Goal: Transaction & Acquisition: Book appointment/travel/reservation

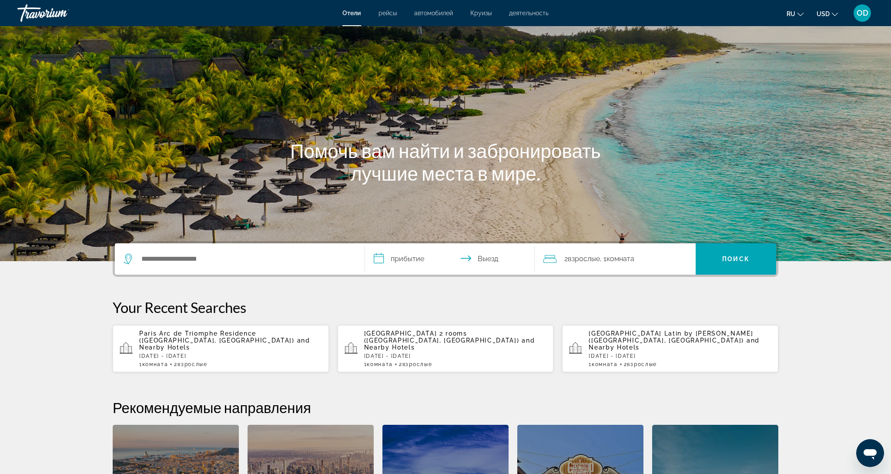
click at [523, 13] on span "деятельность" at bounding box center [529, 13] width 40 height 7
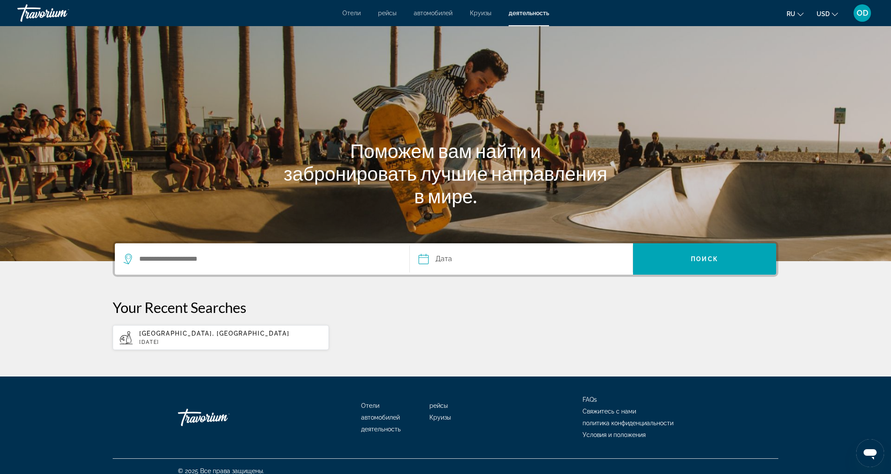
click at [520, 12] on span "деятельность" at bounding box center [529, 13] width 40 height 7
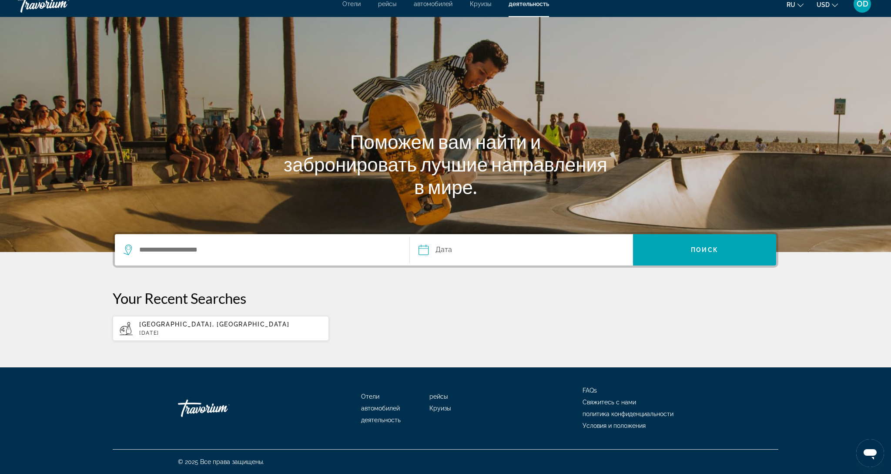
scroll to position [12, 0]
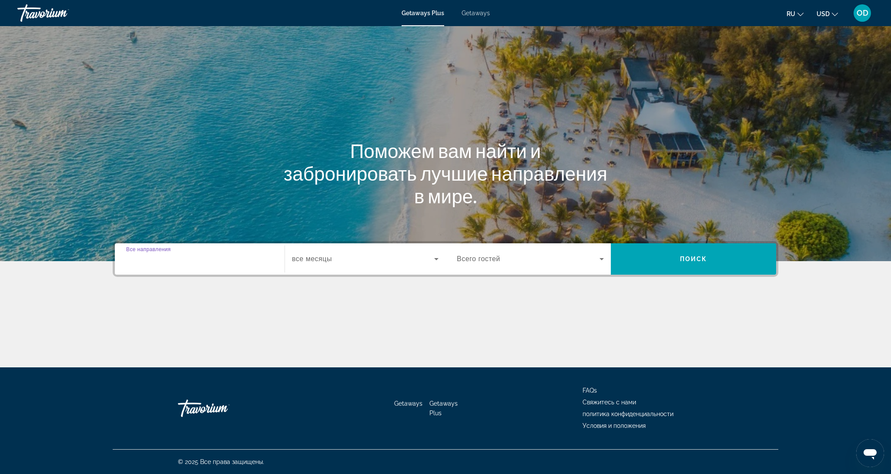
click at [198, 257] on input "Destination Все направления" at bounding box center [199, 259] width 147 height 10
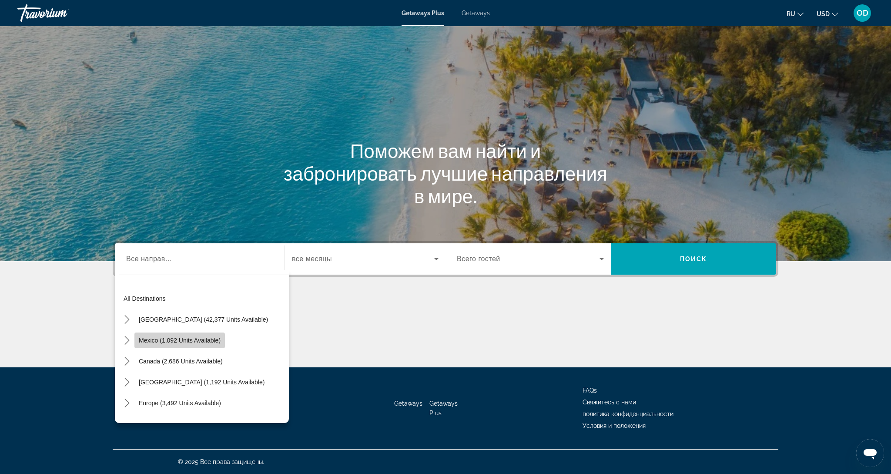
click at [161, 342] on span "Mexico (1,092 units available)" at bounding box center [180, 340] width 82 height 7
type input "**********"
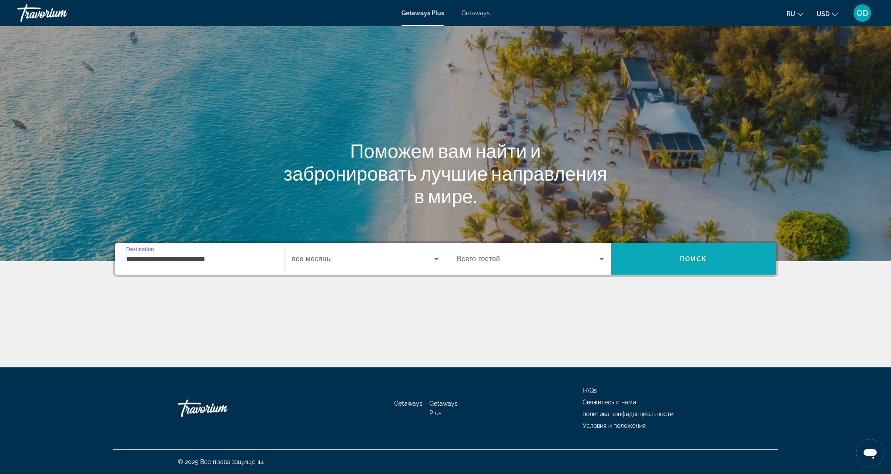
click at [702, 265] on span "Search" at bounding box center [693, 259] width 165 height 21
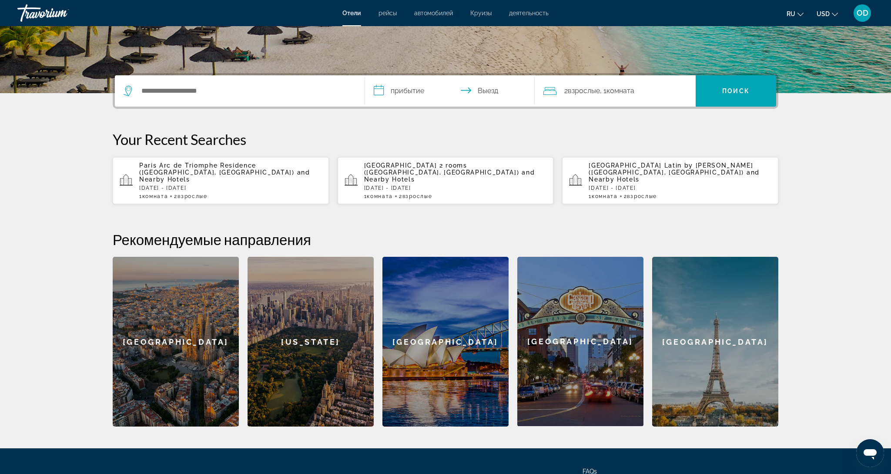
scroll to position [170, 0]
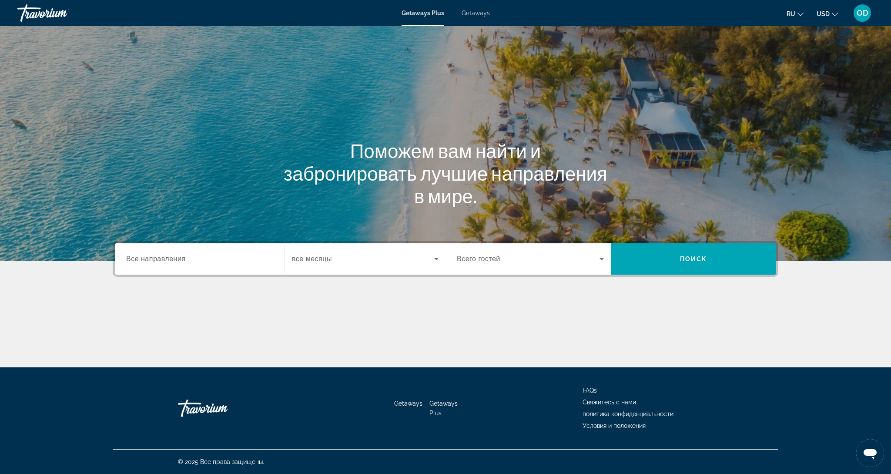
click at [240, 265] on div "Search widget" at bounding box center [199, 259] width 147 height 25
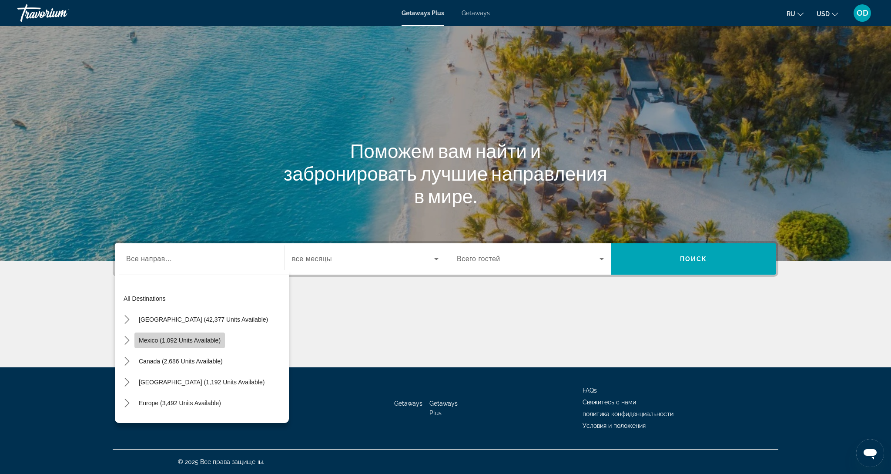
click at [177, 345] on span "Select destination: Mexico (1,092 units available)" at bounding box center [179, 340] width 91 height 21
type input "**********"
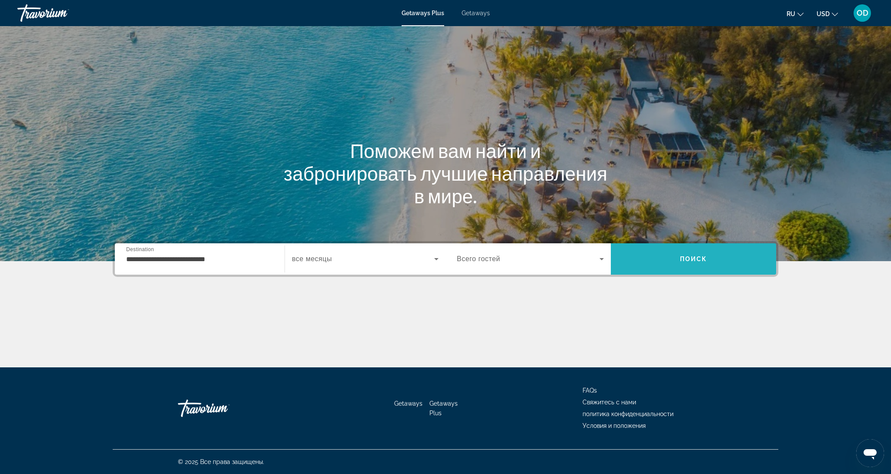
click at [685, 261] on span "Поиск" at bounding box center [693, 258] width 27 height 7
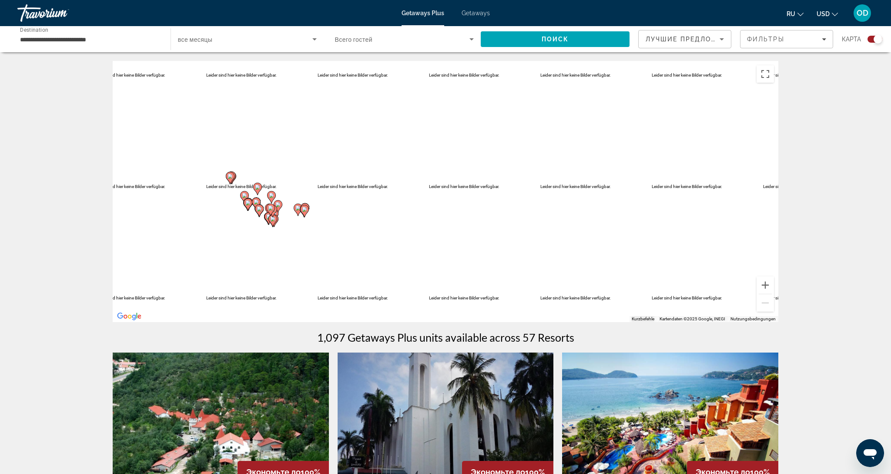
click at [34, 40] on input "**********" at bounding box center [89, 39] width 139 height 10
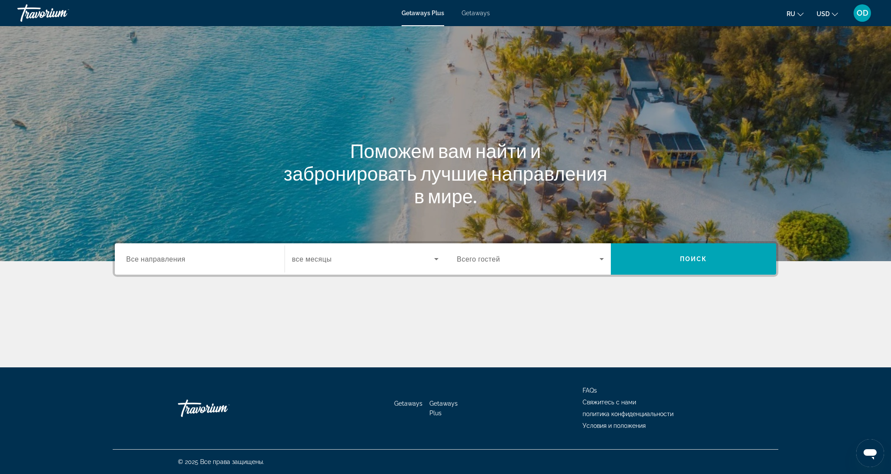
click at [152, 256] on span "Все направления" at bounding box center [155, 259] width 59 height 8
click at [152, 256] on input "Destination Все направления" at bounding box center [199, 259] width 147 height 10
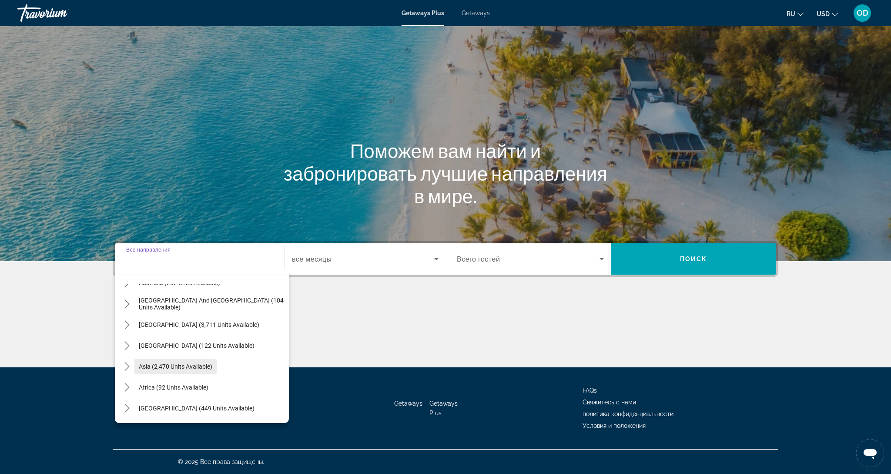
scroll to position [141, 0]
click at [171, 366] on span "Asia (2,470 units available)" at bounding box center [176, 366] width 74 height 7
type input "**********"
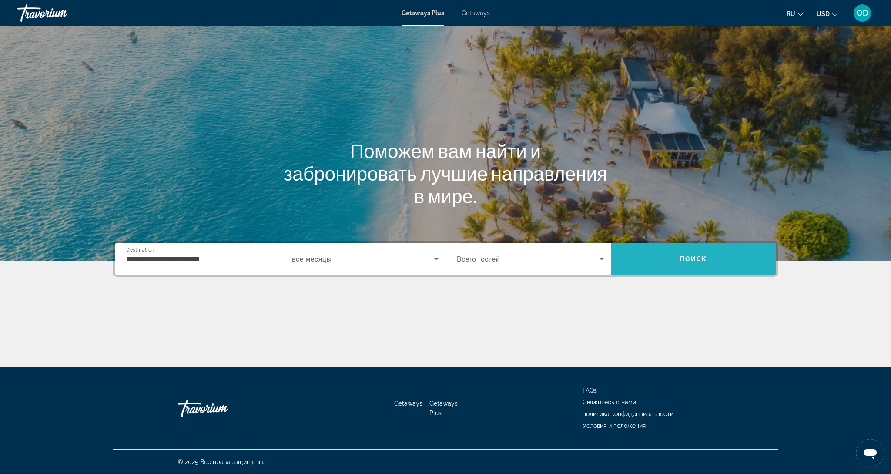
click at [705, 263] on span "Search" at bounding box center [693, 259] width 165 height 21
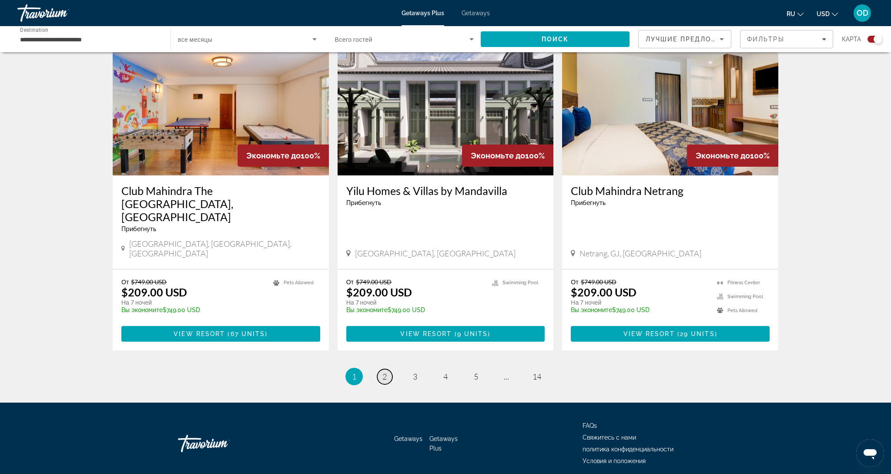
scroll to position [1231, 0]
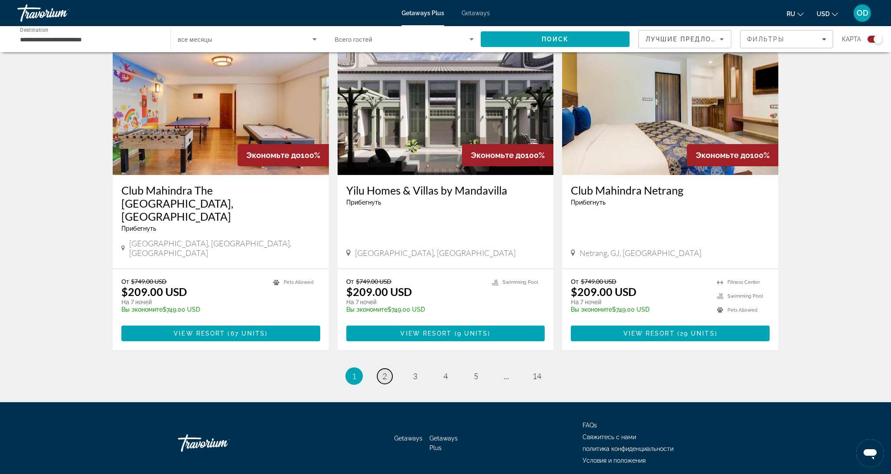
click at [385, 369] on link "page 2" at bounding box center [384, 376] width 15 height 15
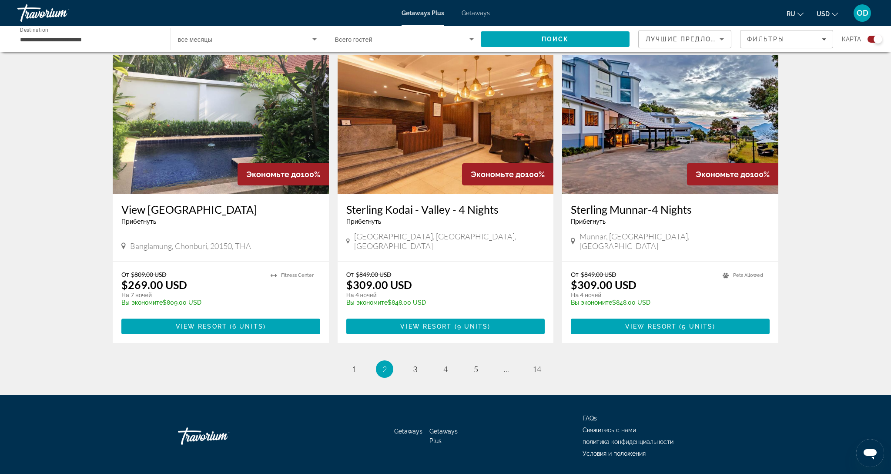
scroll to position [1204, 0]
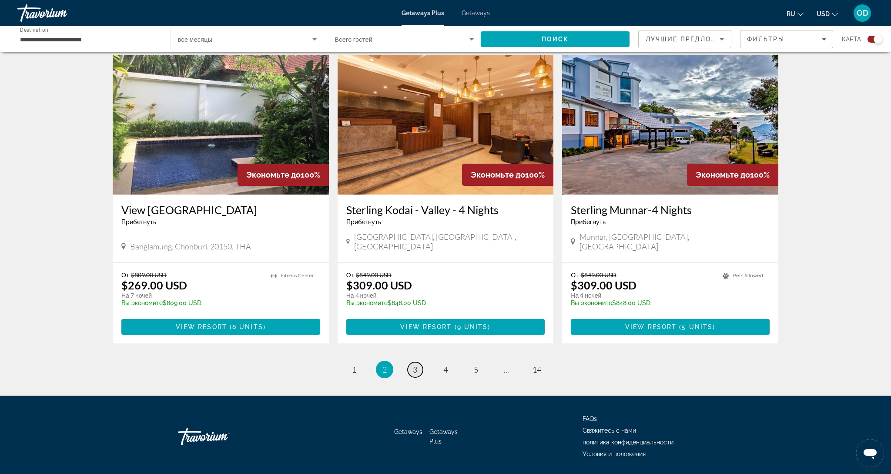
click at [412, 362] on link "page 3" at bounding box center [415, 369] width 15 height 15
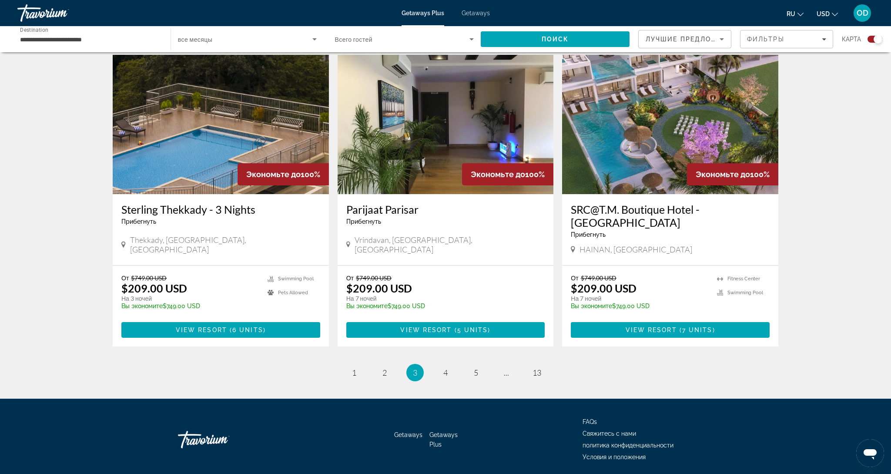
scroll to position [1217, 0]
click at [539, 368] on span "13" at bounding box center [537, 373] width 9 height 10
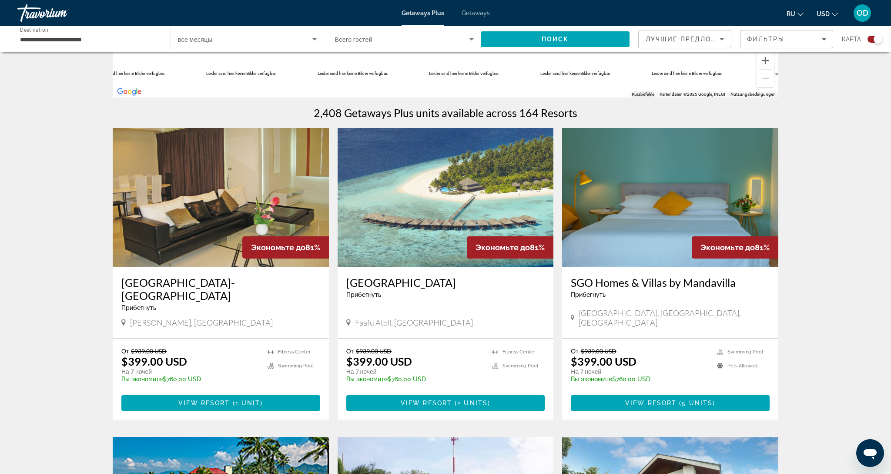
scroll to position [224, 0]
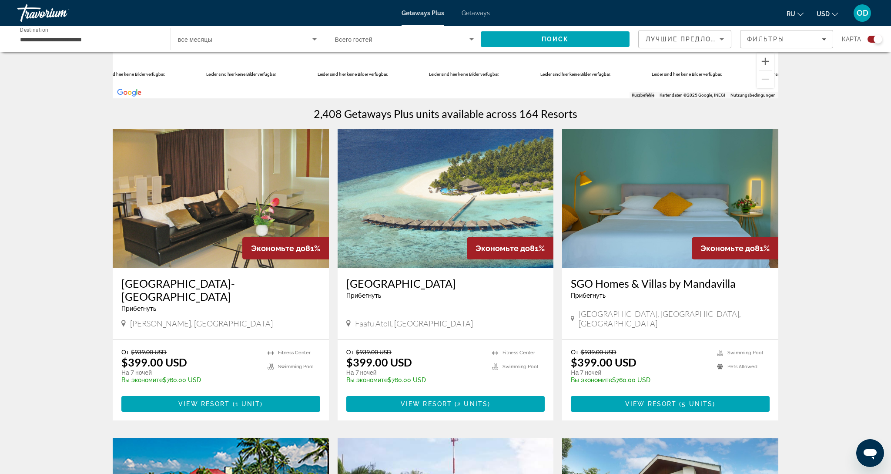
click at [460, 198] on img "Main content" at bounding box center [446, 198] width 216 height 139
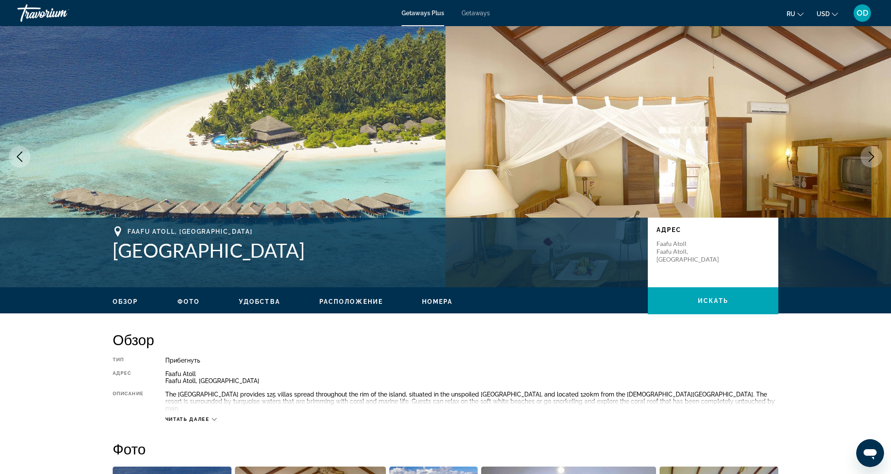
click at [868, 159] on icon "Next image" at bounding box center [872, 156] width 10 height 10
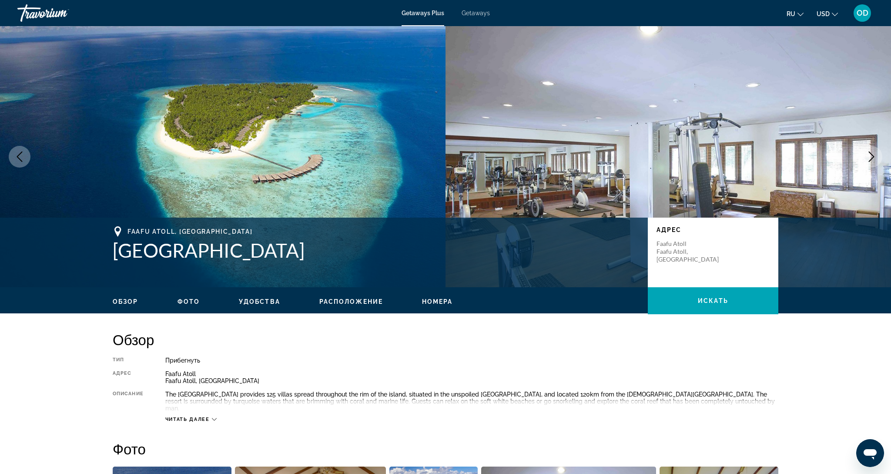
click at [868, 159] on icon "Next image" at bounding box center [872, 156] width 10 height 10
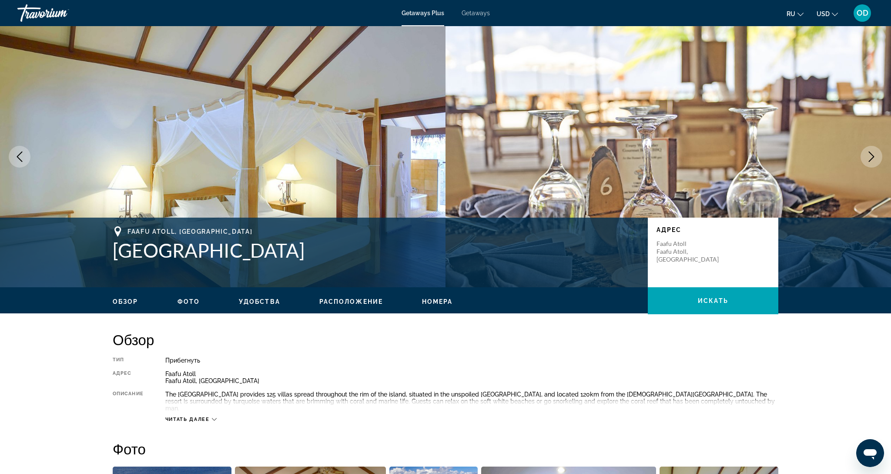
click at [868, 159] on icon "Next image" at bounding box center [872, 156] width 10 height 10
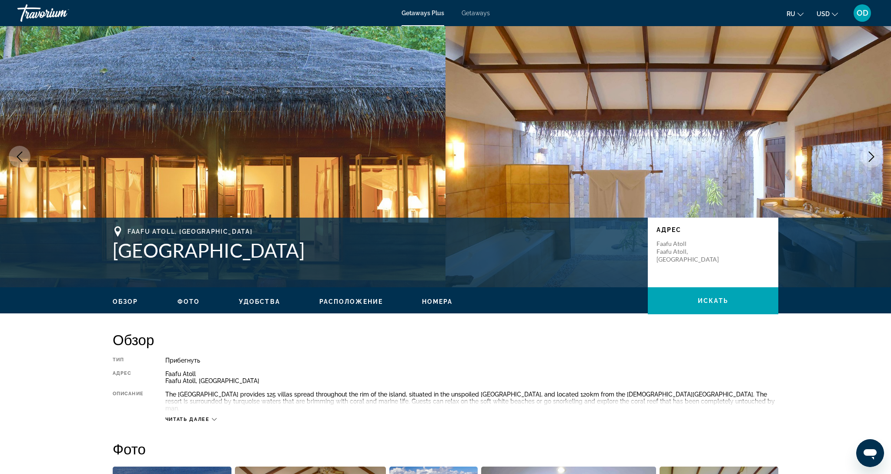
click at [870, 154] on icon "Next image" at bounding box center [872, 156] width 10 height 10
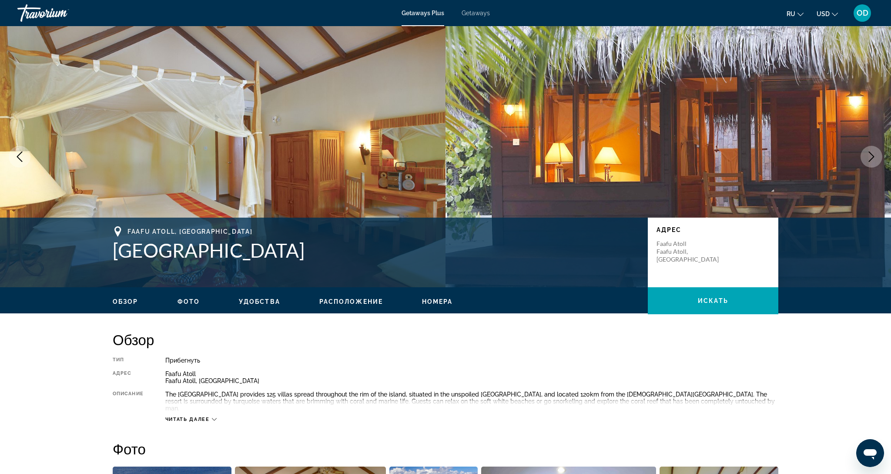
click at [22, 153] on icon "Previous image" at bounding box center [19, 156] width 10 height 10
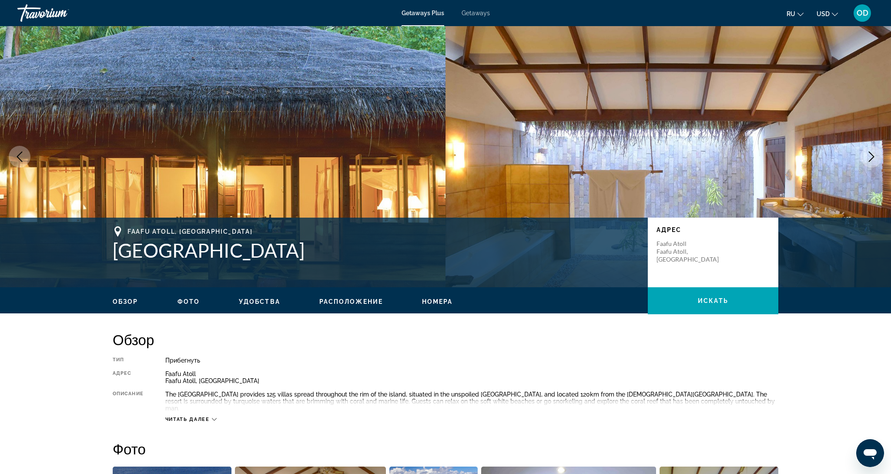
click at [26, 160] on button "Previous image" at bounding box center [20, 157] width 22 height 22
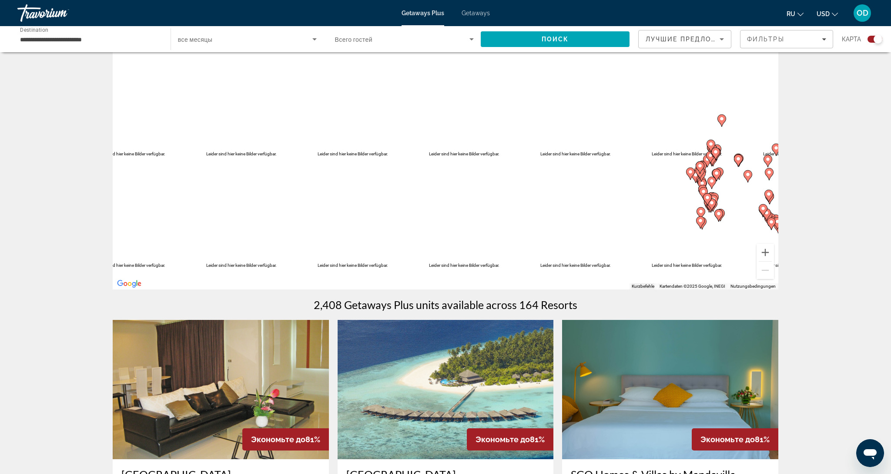
scroll to position [32, 0]
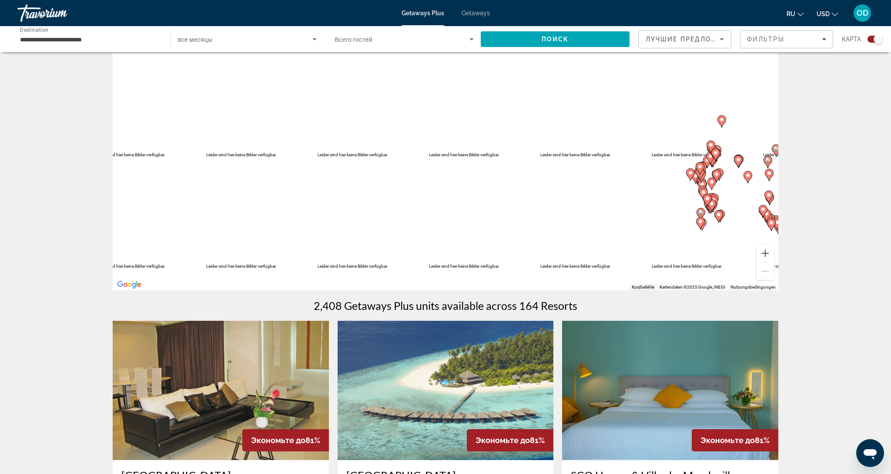
click at [430, 378] on img "Main content" at bounding box center [446, 390] width 216 height 139
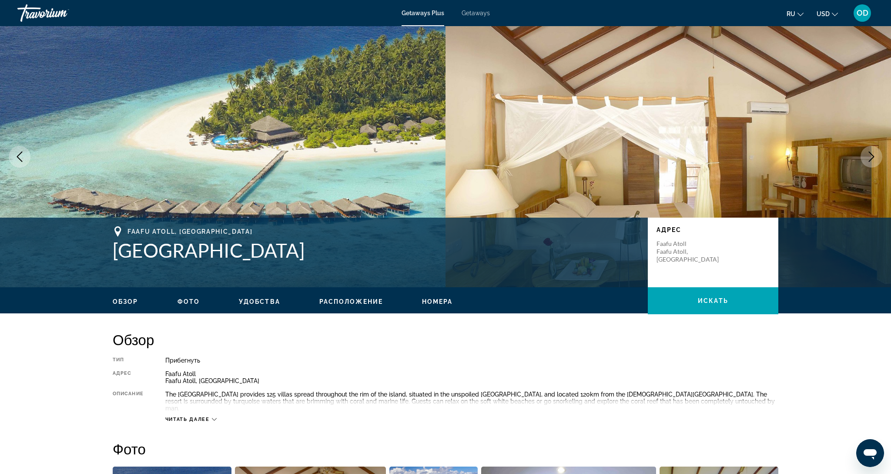
click at [871, 156] on icon "Next image" at bounding box center [872, 156] width 10 height 10
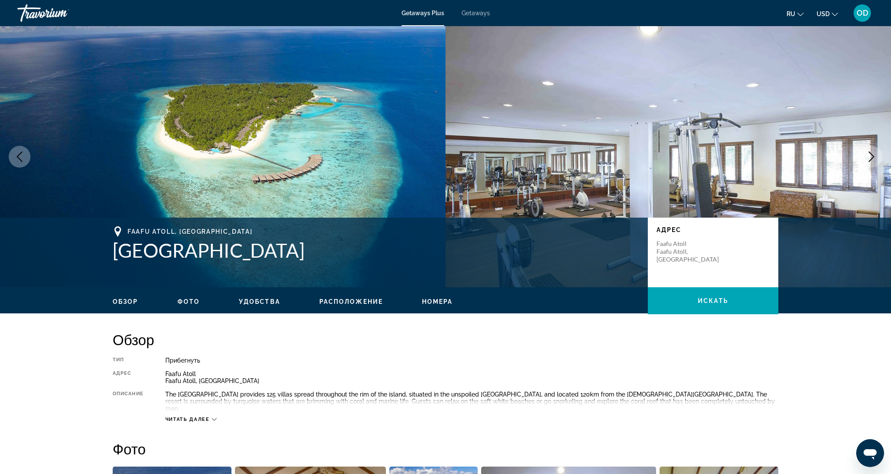
click at [871, 156] on icon "Next image" at bounding box center [872, 156] width 10 height 10
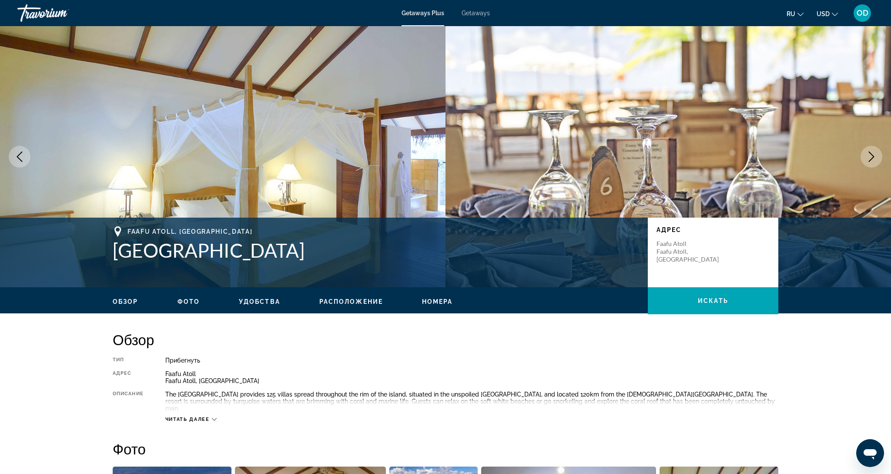
click at [871, 156] on icon "Next image" at bounding box center [872, 156] width 10 height 10
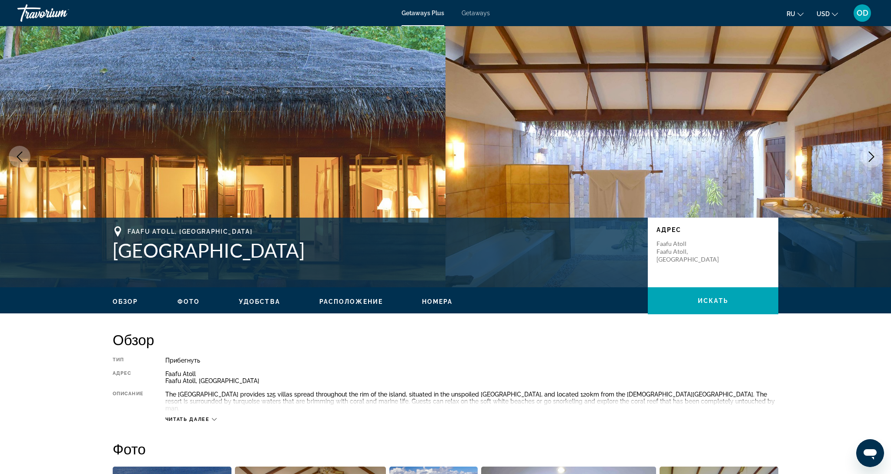
click at [871, 156] on icon "Next image" at bounding box center [872, 156] width 10 height 10
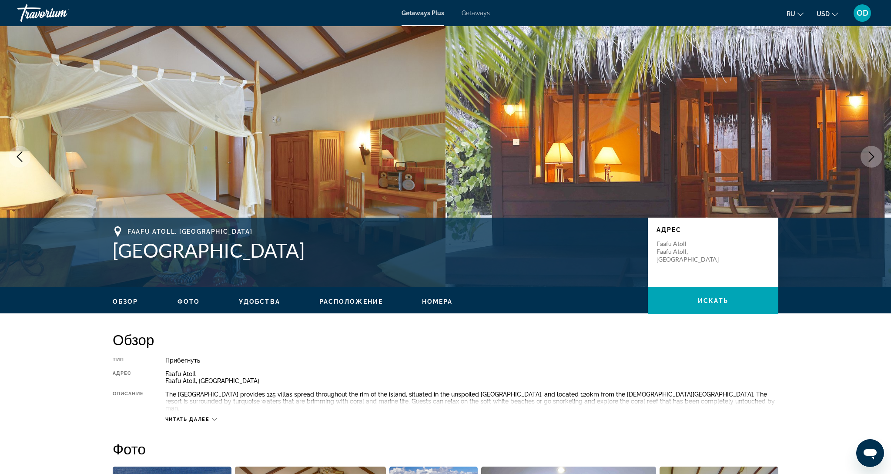
click at [871, 156] on icon "Next image" at bounding box center [872, 156] width 10 height 10
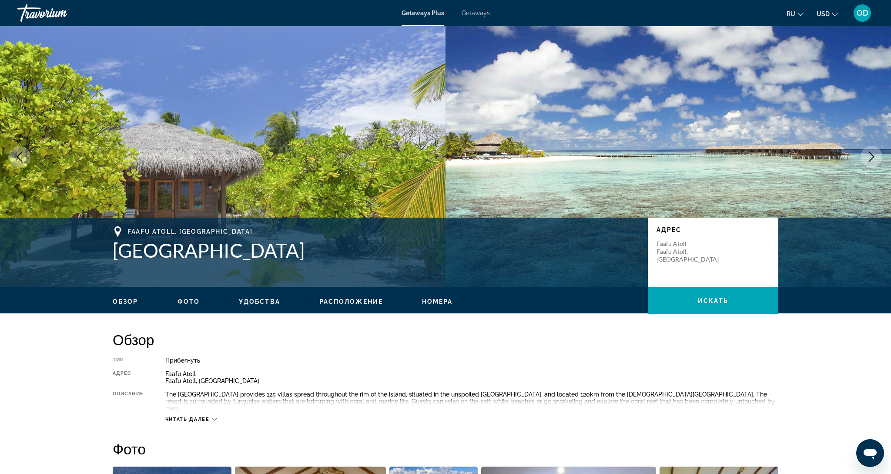
click at [871, 156] on icon "Next image" at bounding box center [872, 156] width 10 height 10
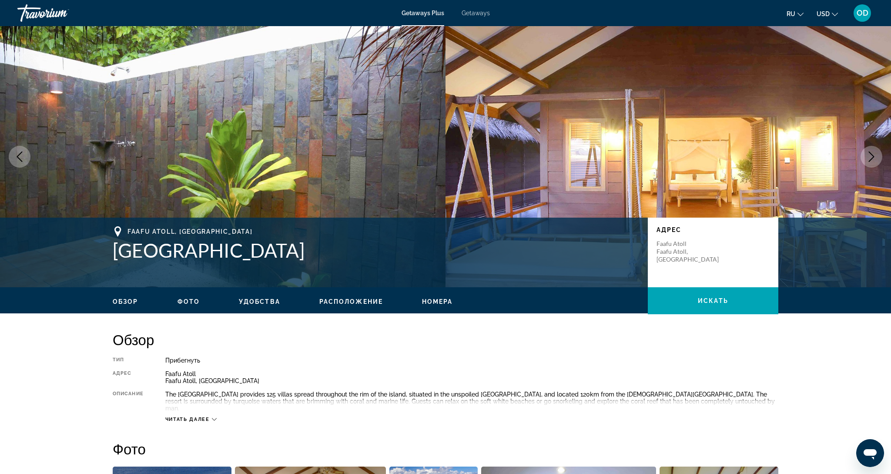
click at [871, 156] on icon "Next image" at bounding box center [872, 156] width 10 height 10
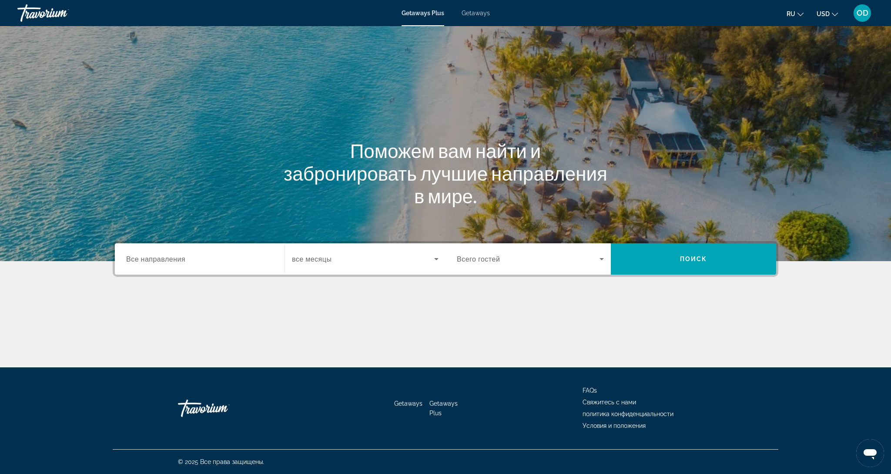
click at [182, 264] on input "Destination Все направления" at bounding box center [199, 259] width 147 height 10
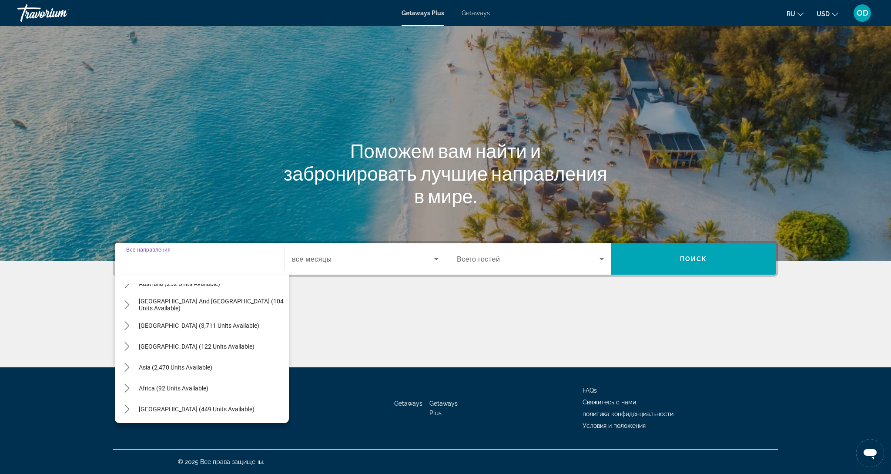
scroll to position [141, 0]
click at [184, 368] on span "Asia (2,470 units available)" at bounding box center [176, 366] width 74 height 7
type input "**********"
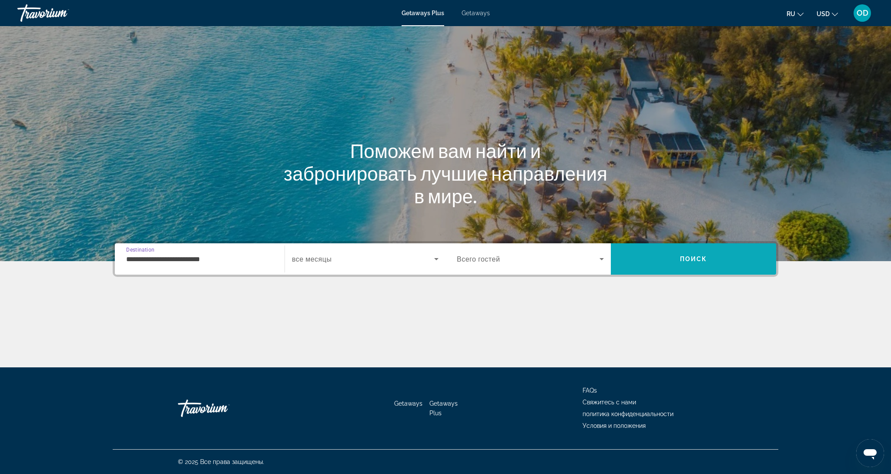
click at [685, 257] on span "Поиск" at bounding box center [693, 258] width 27 height 7
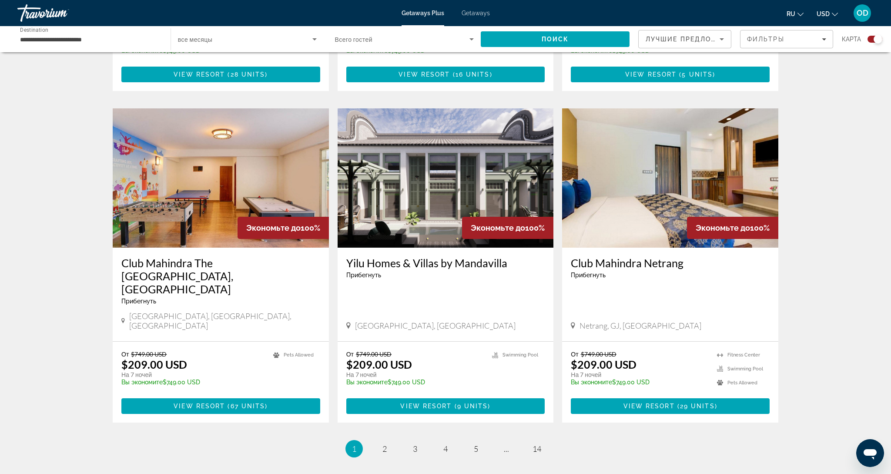
scroll to position [1230, 0]
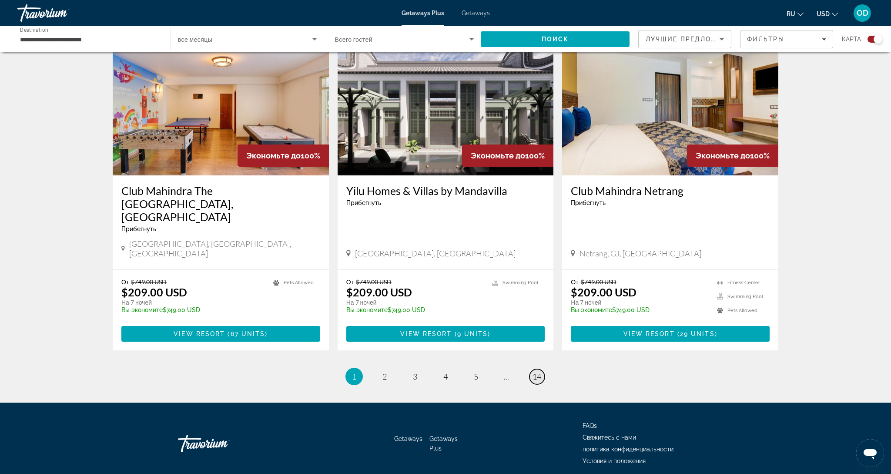
click at [535, 372] on span "14" at bounding box center [537, 377] width 9 height 10
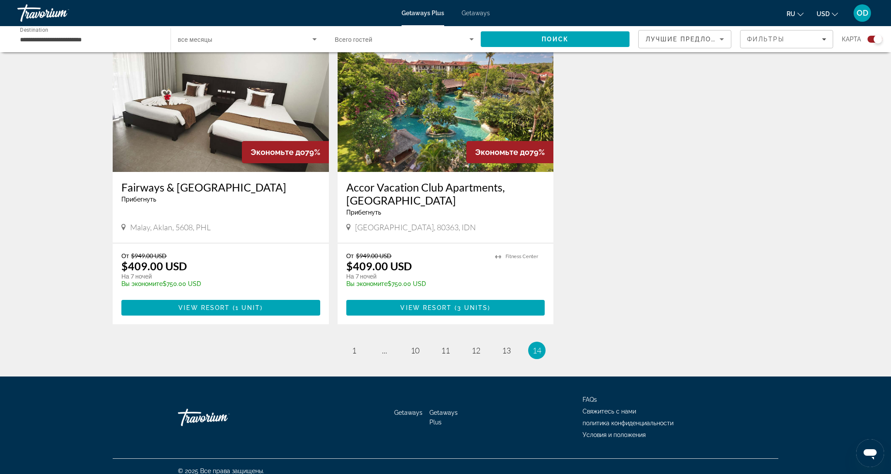
scroll to position [321, 0]
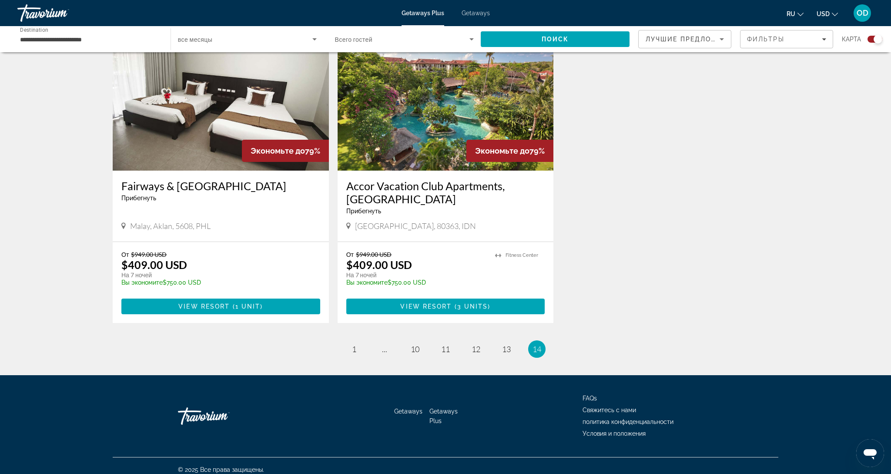
click at [458, 95] on img "Main content" at bounding box center [446, 100] width 216 height 139
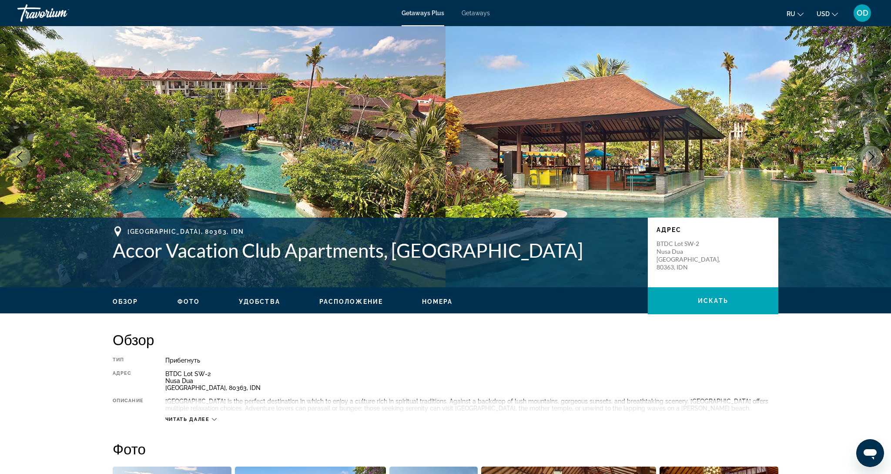
click at [873, 159] on icon "Next image" at bounding box center [872, 156] width 10 height 10
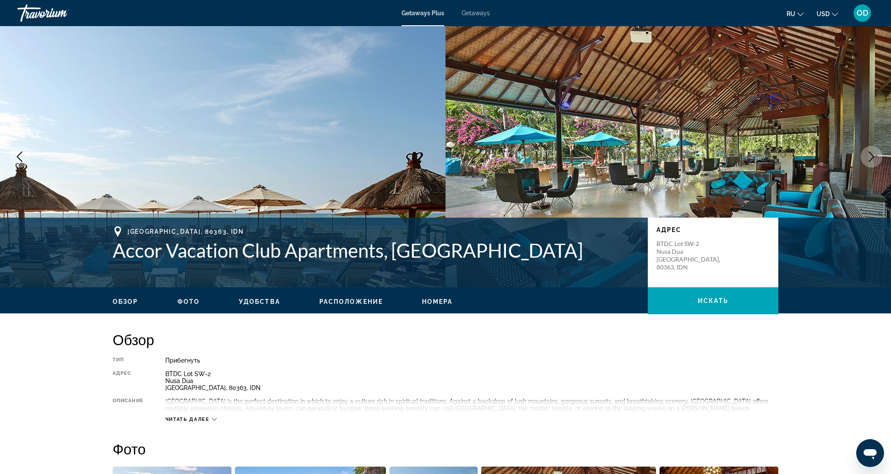
click at [873, 159] on icon "Next image" at bounding box center [872, 156] width 10 height 10
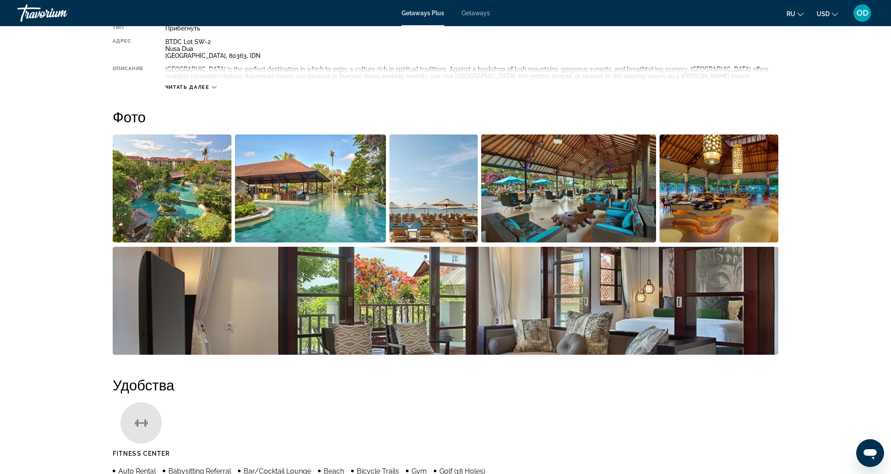
scroll to position [334, 0]
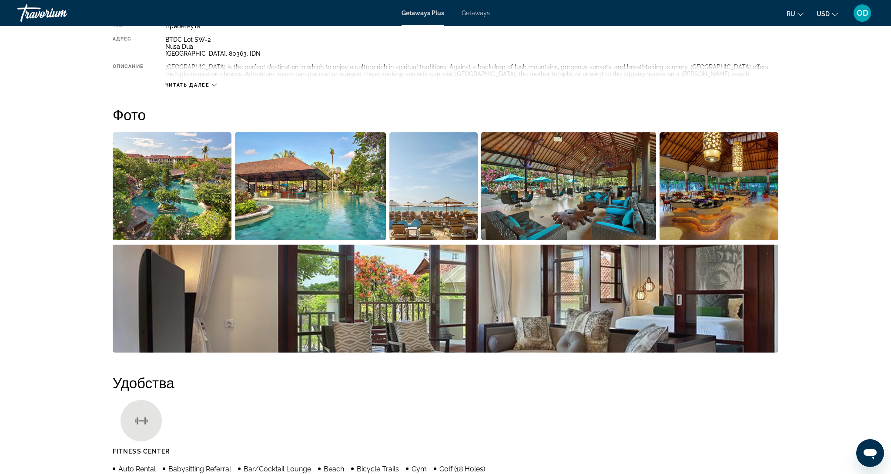
click at [181, 199] on img "Open full-screen image slider" at bounding box center [172, 186] width 119 height 108
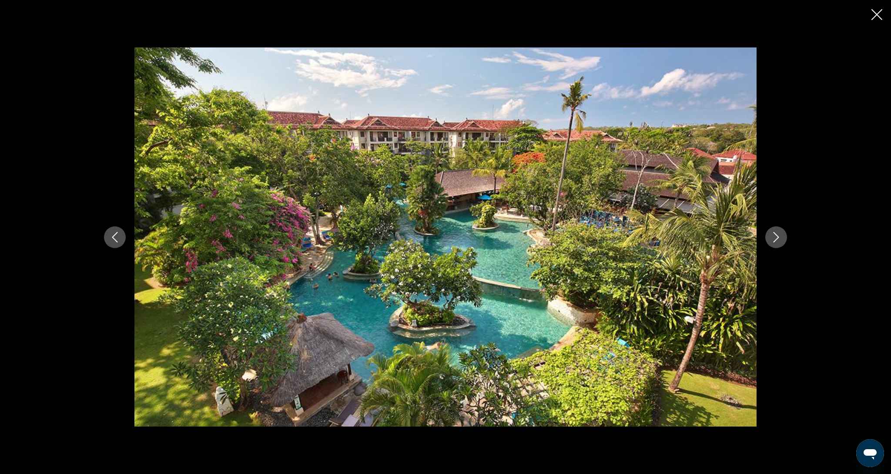
click at [777, 243] on button "Next image" at bounding box center [777, 237] width 22 height 22
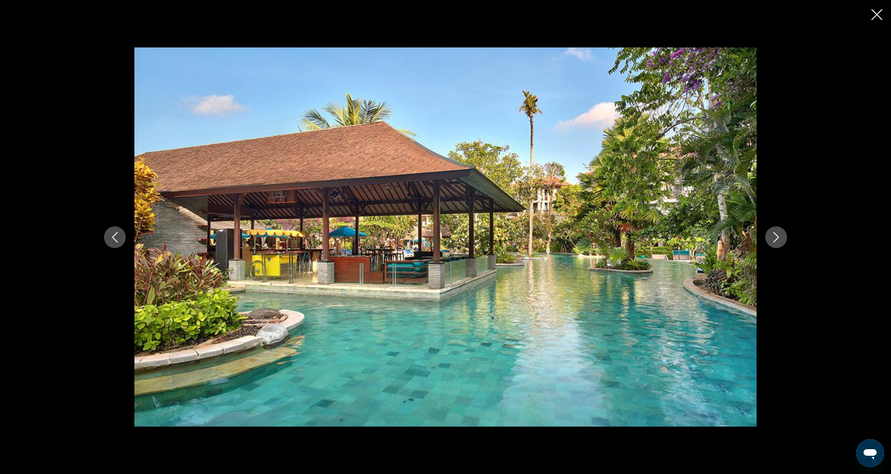
click at [777, 243] on button "Next image" at bounding box center [777, 237] width 22 height 22
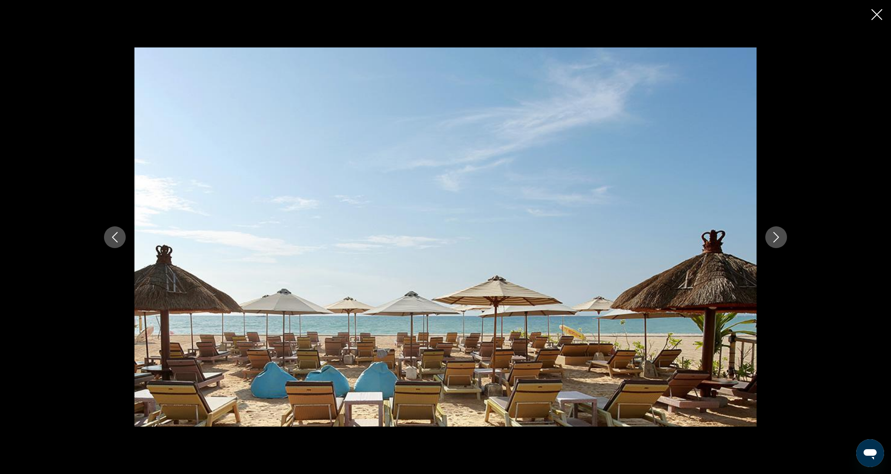
scroll to position [335, 0]
click at [777, 243] on button "Next image" at bounding box center [777, 237] width 22 height 22
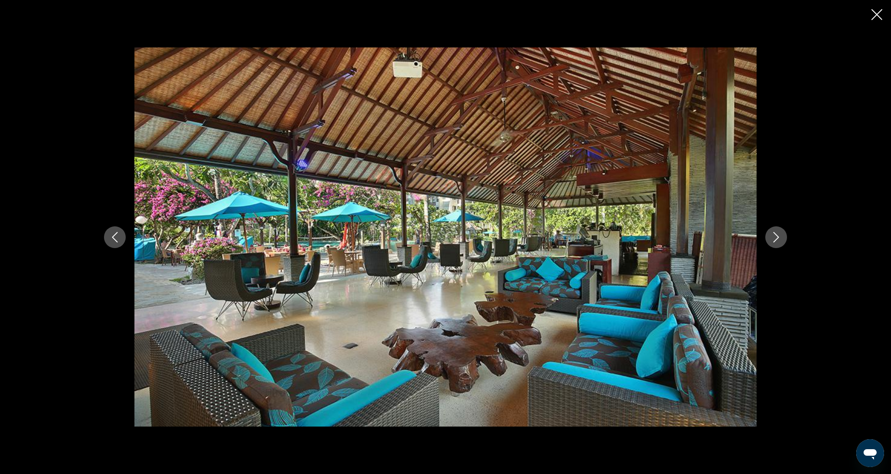
click at [777, 243] on button "Next image" at bounding box center [777, 237] width 22 height 22
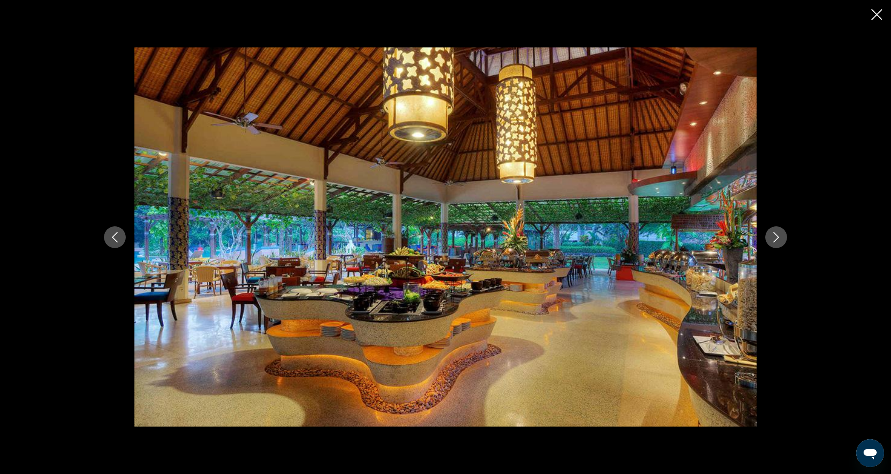
scroll to position [335, 0]
click at [777, 243] on button "Next image" at bounding box center [777, 237] width 22 height 22
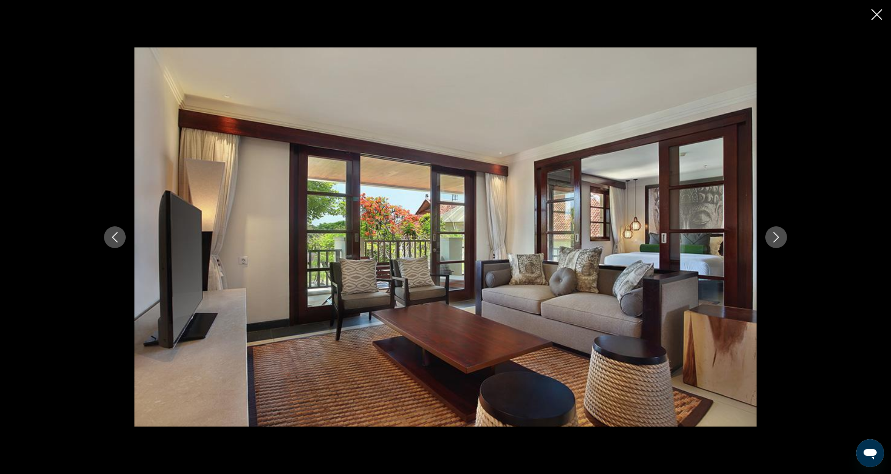
scroll to position [335, 0]
click at [777, 243] on button "Next image" at bounding box center [777, 237] width 22 height 22
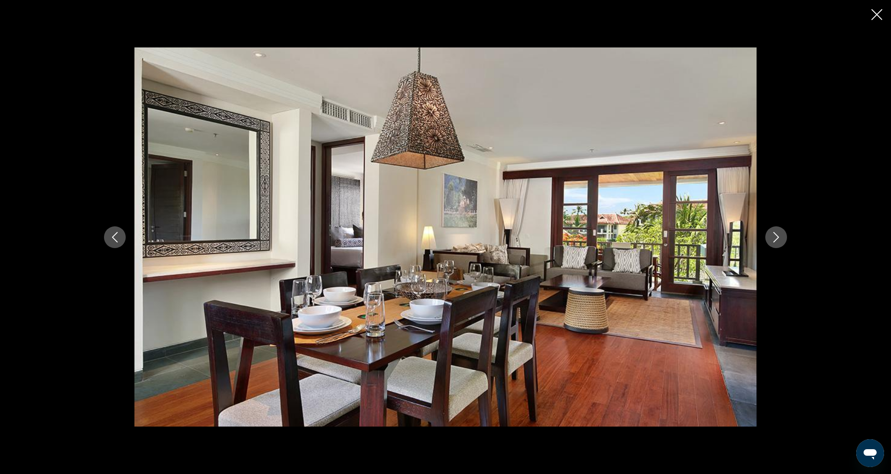
click at [777, 243] on button "Next image" at bounding box center [777, 237] width 22 height 22
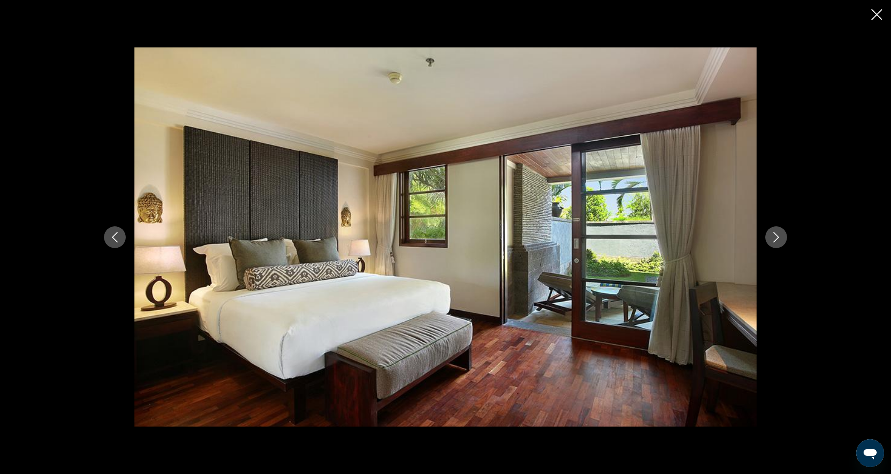
click at [777, 243] on button "Next image" at bounding box center [777, 237] width 22 height 22
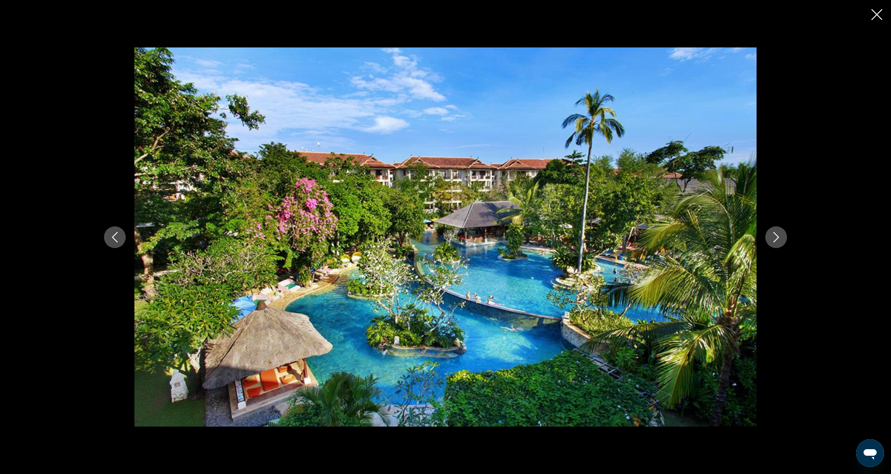
click at [777, 243] on button "Next image" at bounding box center [777, 237] width 22 height 22
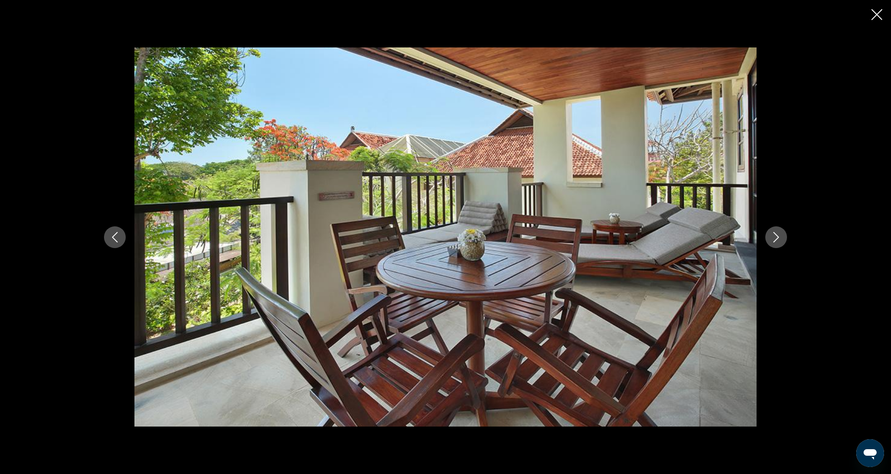
click at [777, 243] on button "Next image" at bounding box center [777, 237] width 22 height 22
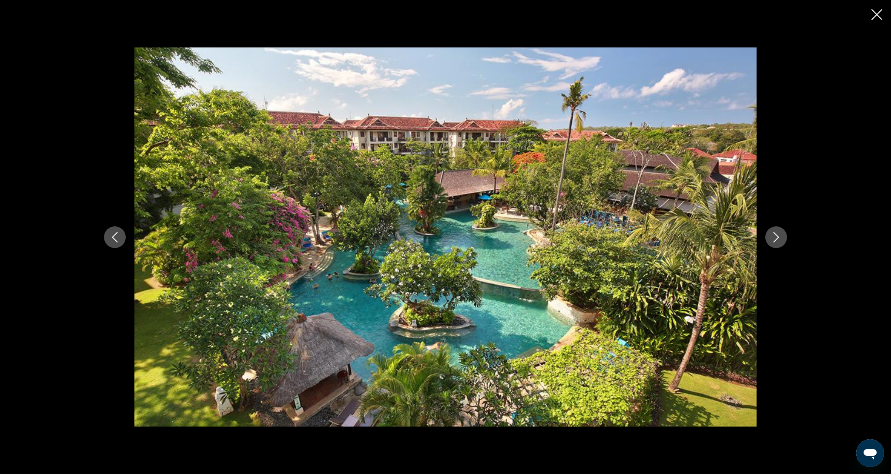
click at [777, 243] on button "Next image" at bounding box center [777, 237] width 22 height 22
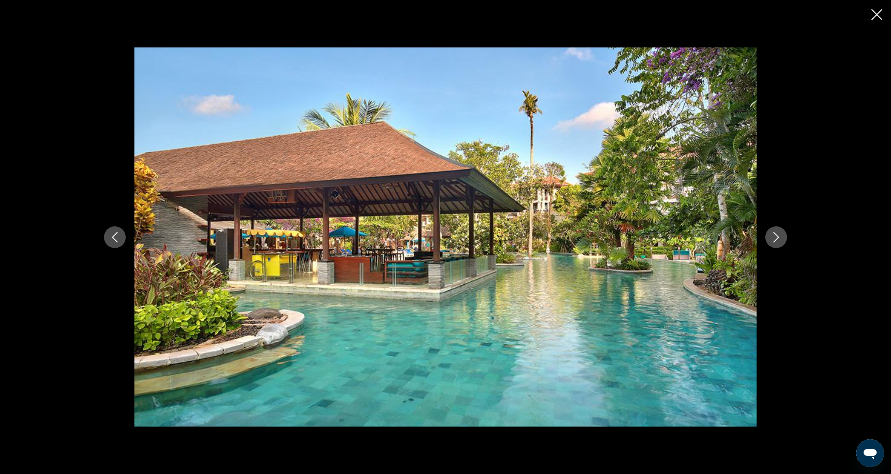
click at [777, 244] on button "Next image" at bounding box center [777, 237] width 22 height 22
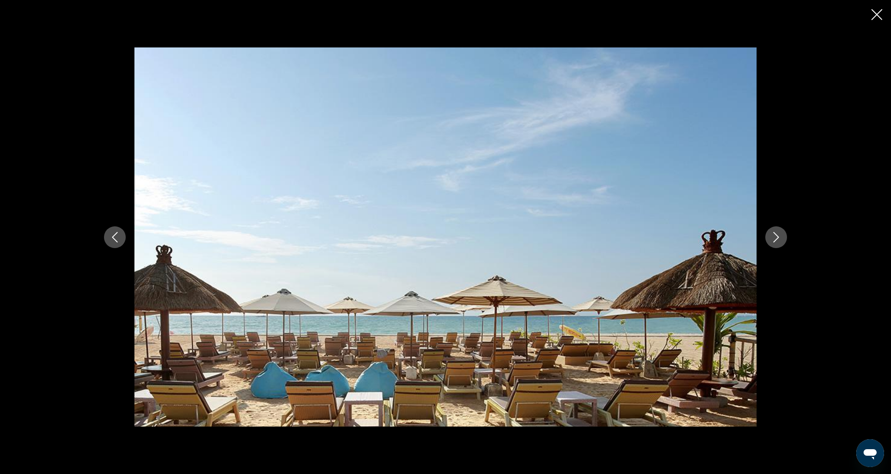
click at [777, 244] on button "Next image" at bounding box center [777, 237] width 22 height 22
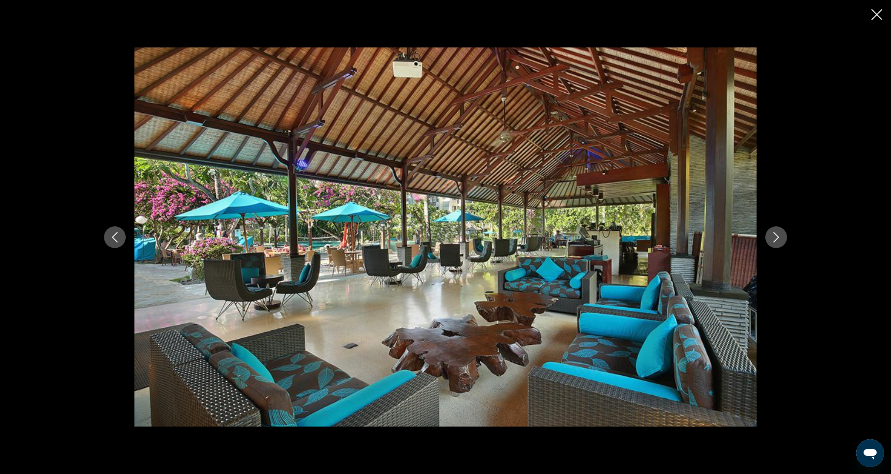
click at [777, 244] on button "Next image" at bounding box center [777, 237] width 22 height 22
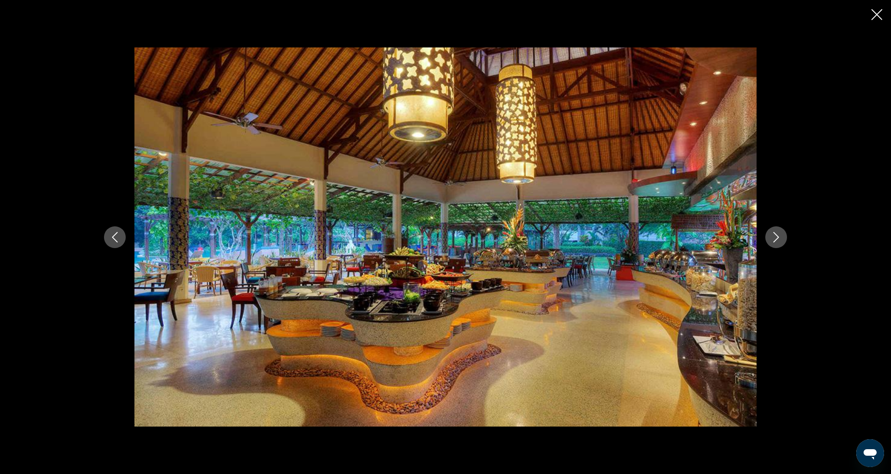
click at [777, 242] on button "Next image" at bounding box center [777, 237] width 22 height 22
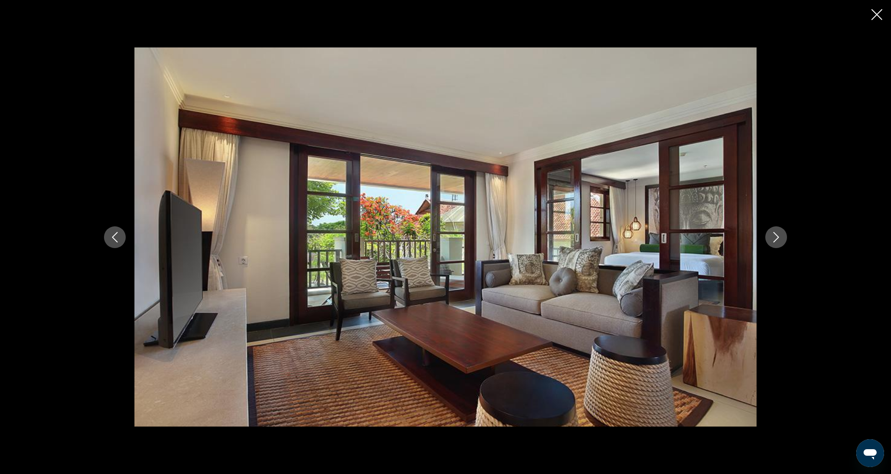
click at [769, 241] on button "Next image" at bounding box center [777, 237] width 22 height 22
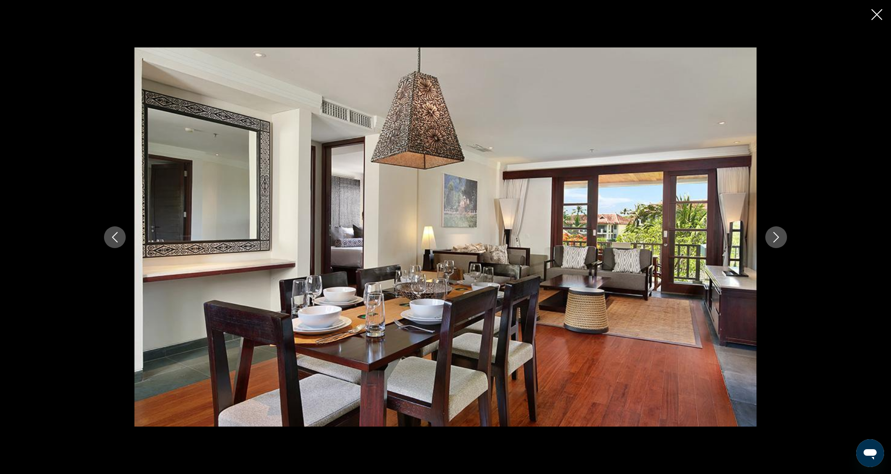
click at [769, 241] on button "Next image" at bounding box center [777, 237] width 22 height 22
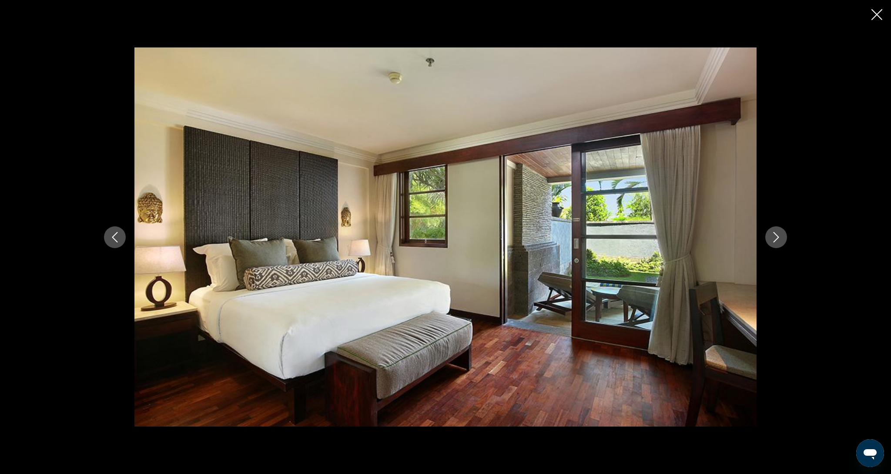
click at [769, 241] on button "Next image" at bounding box center [777, 237] width 22 height 22
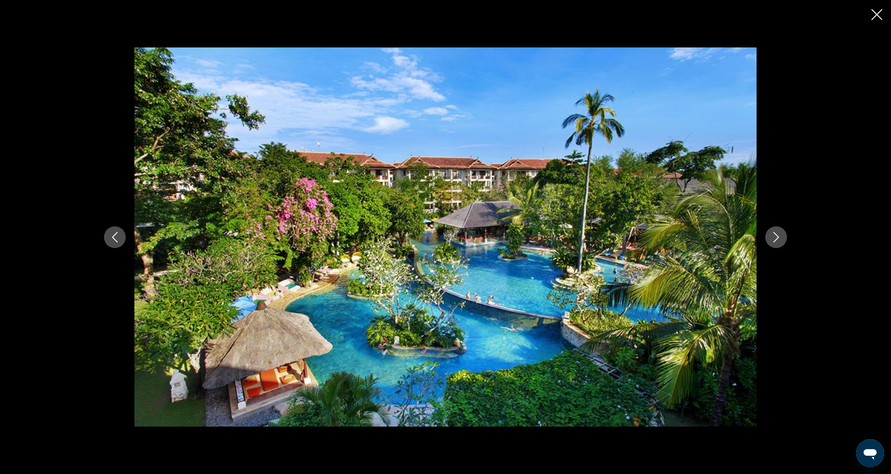
click at [878, 13] on icon "Close slideshow" at bounding box center [877, 14] width 11 height 11
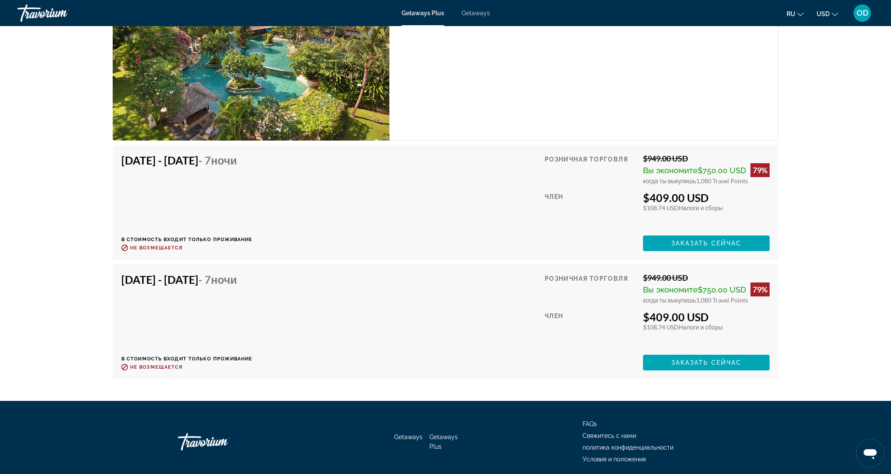
scroll to position [1468, 0]
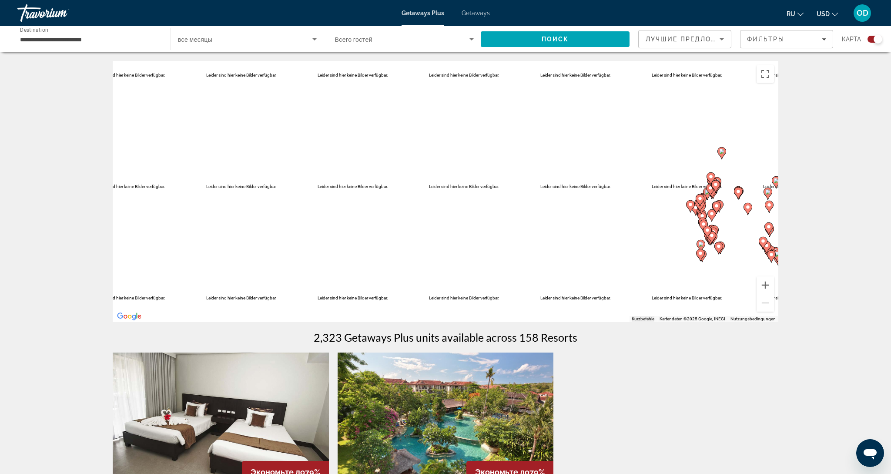
click at [448, 191] on div "Um den Modus zum Ziehen mit der Tastatur zu aktivieren, drückst du Alt + Eingab…" at bounding box center [446, 191] width 666 height 261
click at [712, 208] on gmp-advanced-marker "Main content" at bounding box center [716, 207] width 9 height 13
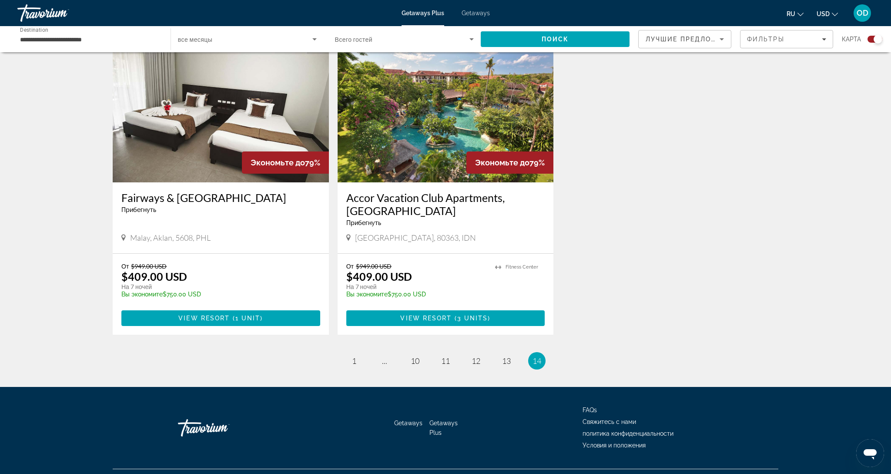
scroll to position [329, 0]
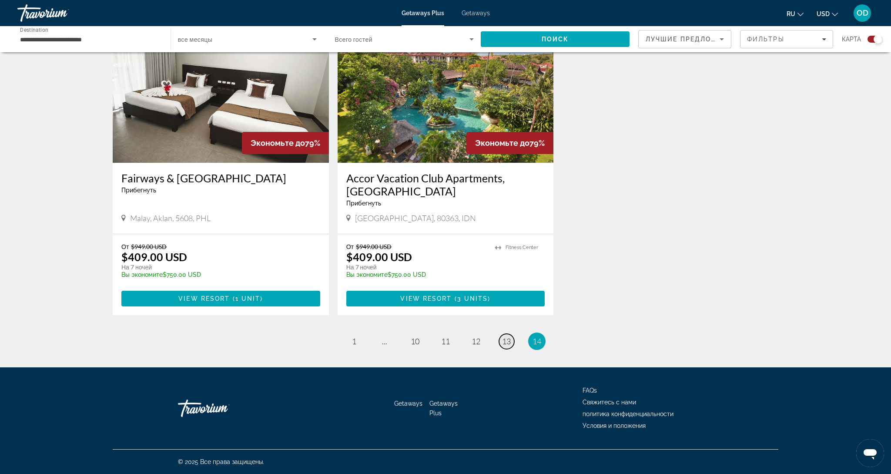
click at [504, 345] on span "13" at bounding box center [506, 341] width 9 height 10
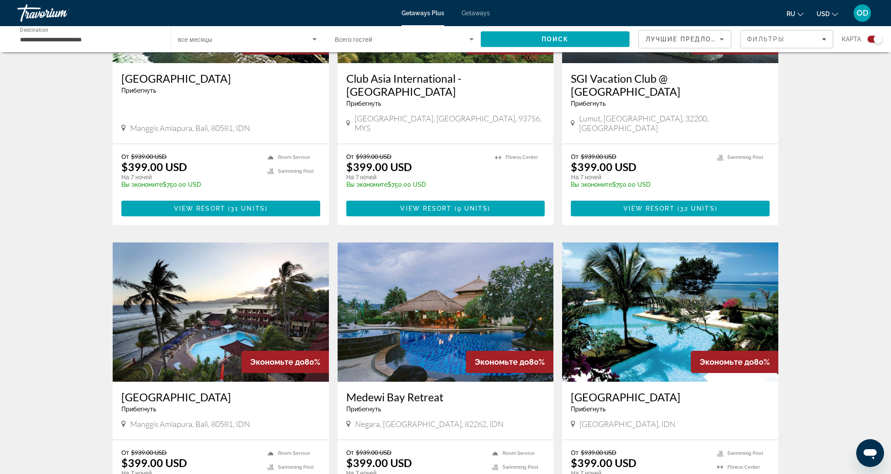
scroll to position [739, 0]
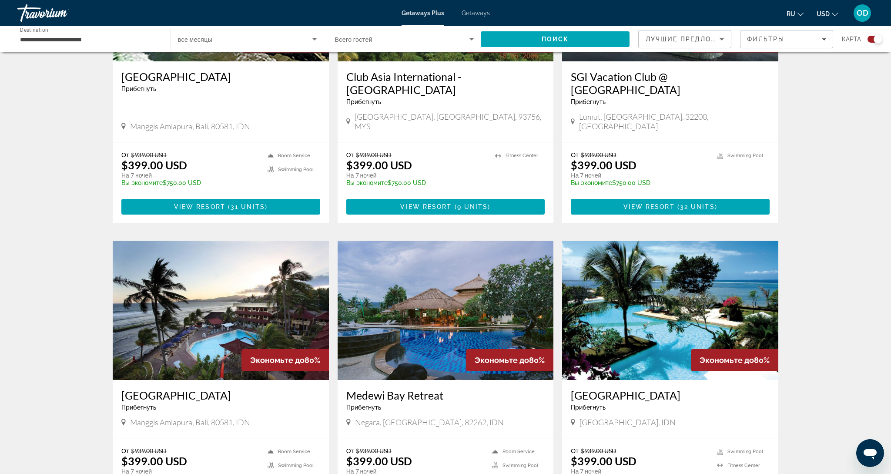
click at [480, 289] on img "Main content" at bounding box center [446, 310] width 216 height 139
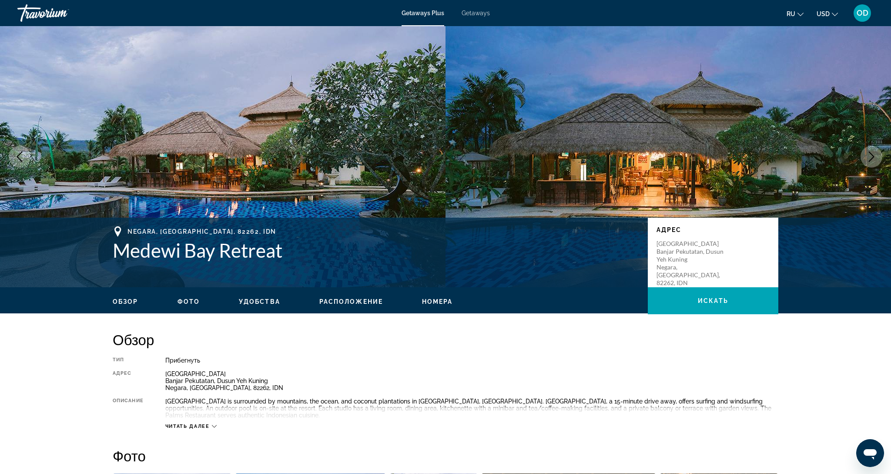
click at [880, 162] on button "Next image" at bounding box center [872, 157] width 22 height 22
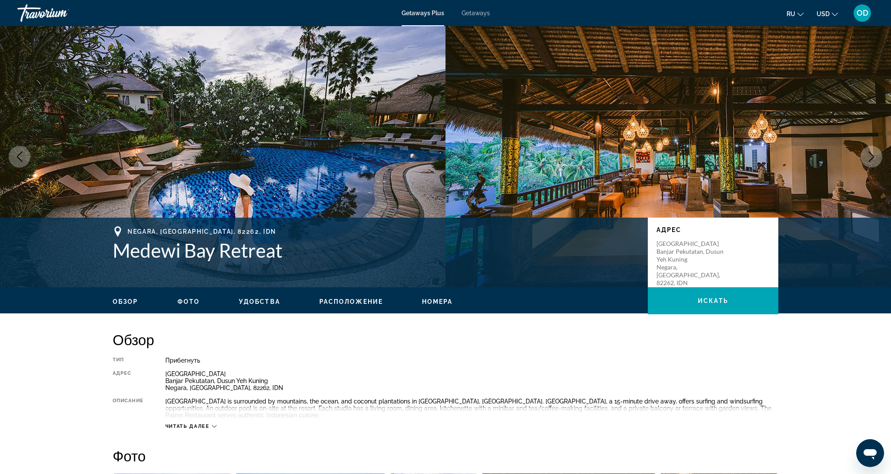
click at [880, 162] on button "Next image" at bounding box center [872, 157] width 22 height 22
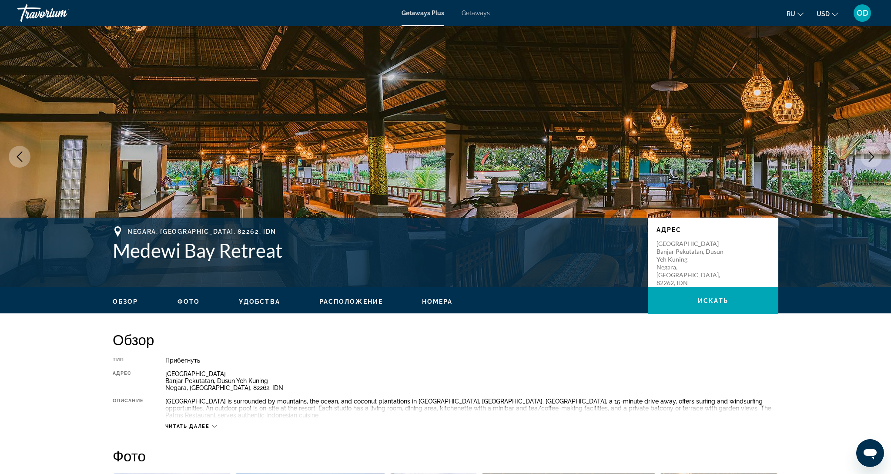
scroll to position [1, 0]
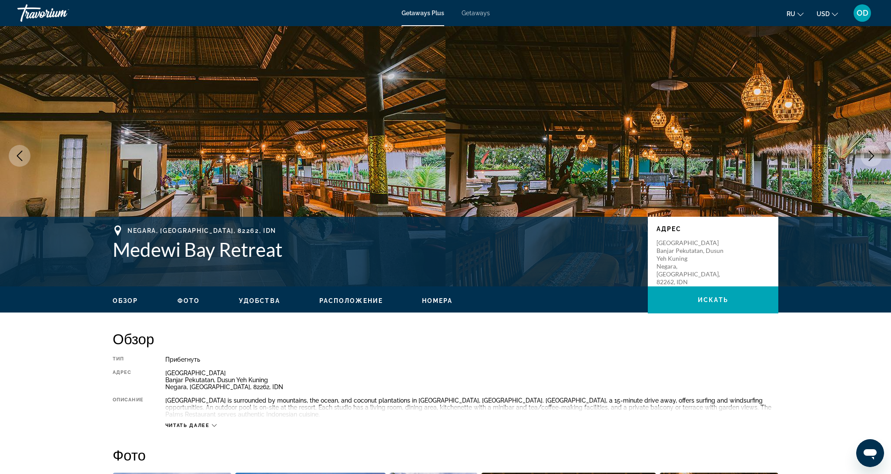
click at [875, 158] on icon "Next image" at bounding box center [872, 156] width 10 height 10
